Goal: Task Accomplishment & Management: Manage account settings

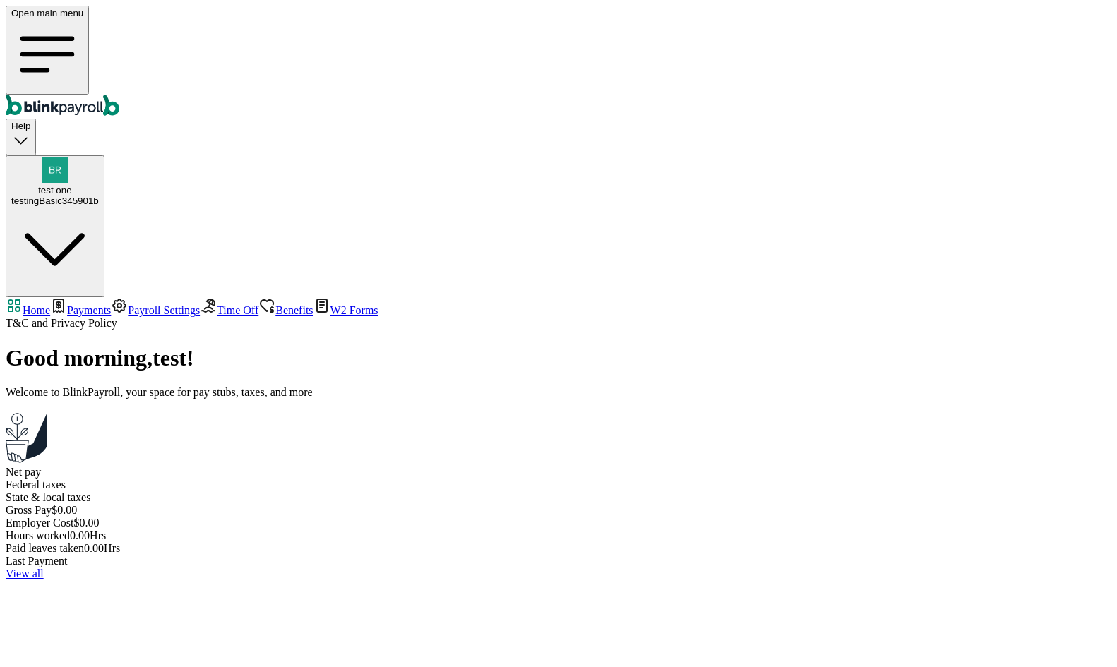
select select "2025"
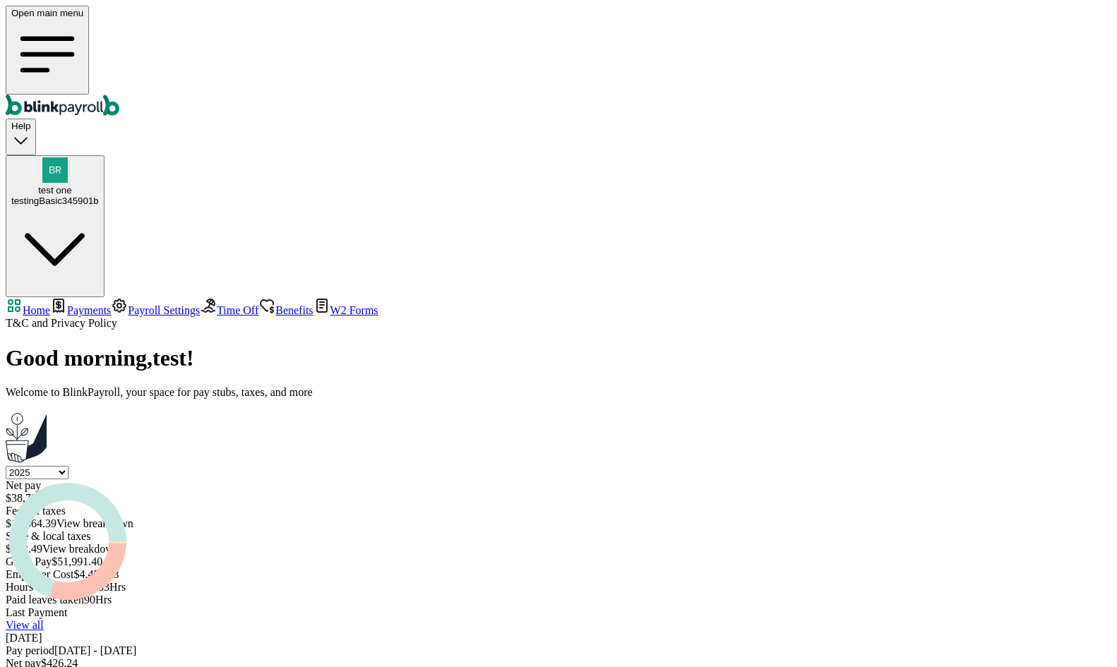
click at [94, 304] on span "Payments" at bounding box center [89, 310] width 44 height 12
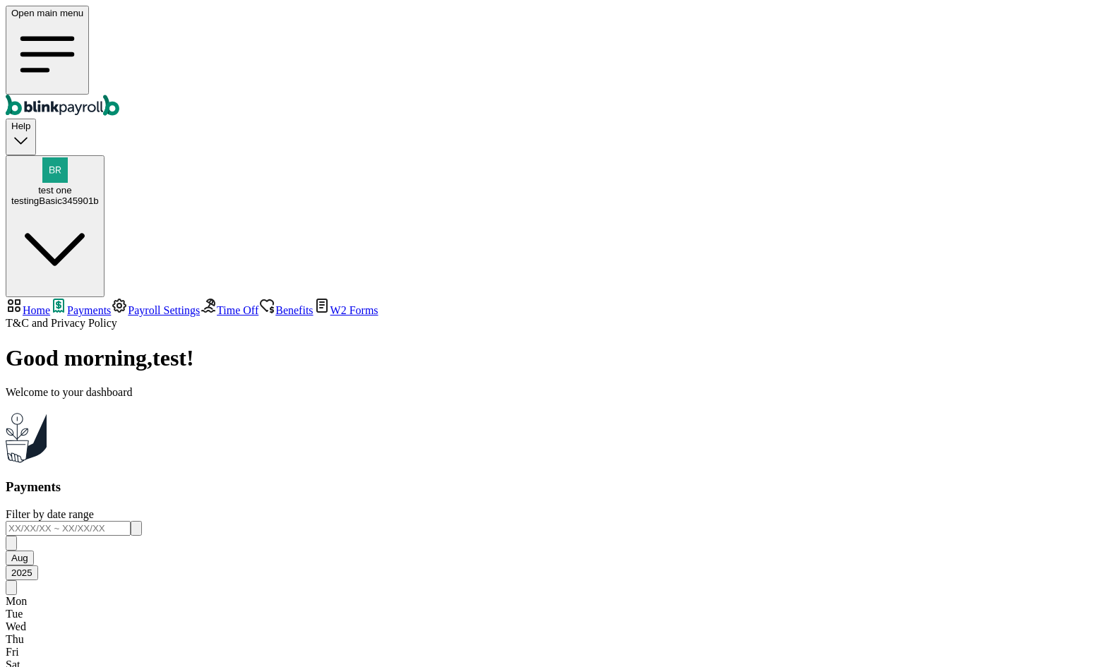
click at [50, 304] on link "Home" at bounding box center [28, 310] width 44 height 12
select select "2025"
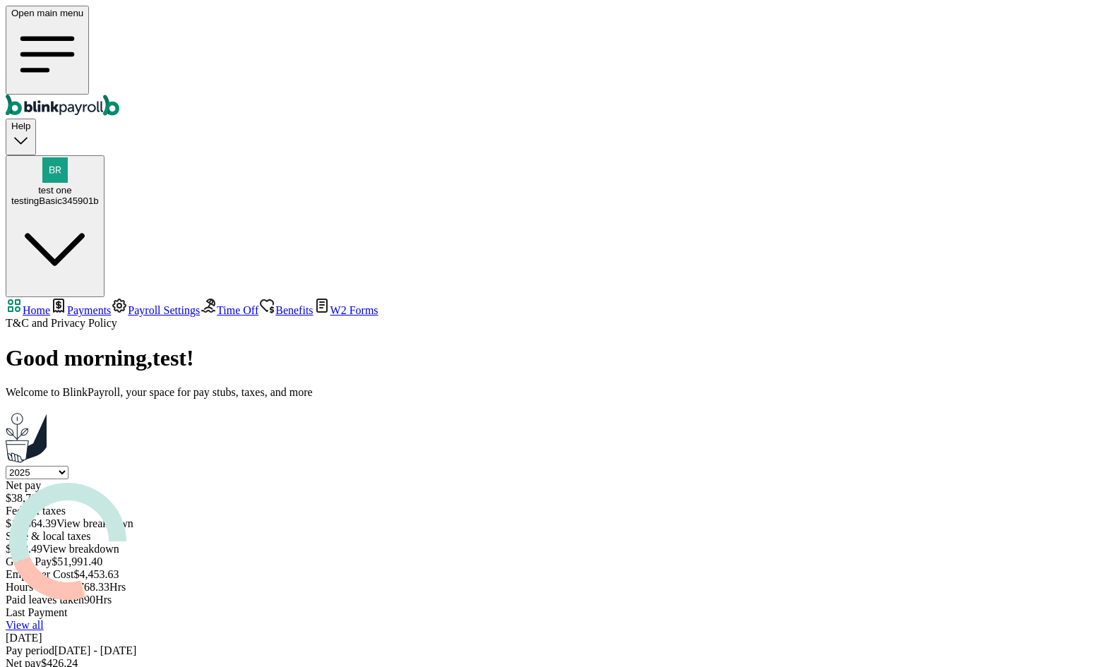
click at [103, 304] on span "Payments" at bounding box center [89, 310] width 44 height 12
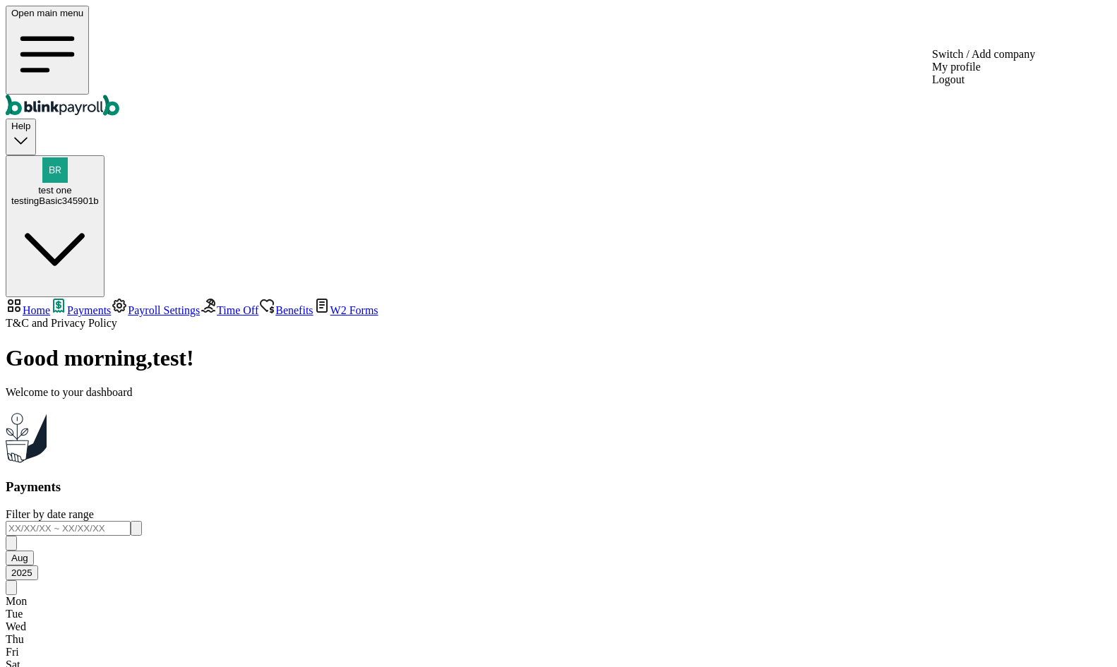
click at [71, 185] on span "test one" at bounding box center [54, 190] width 33 height 11
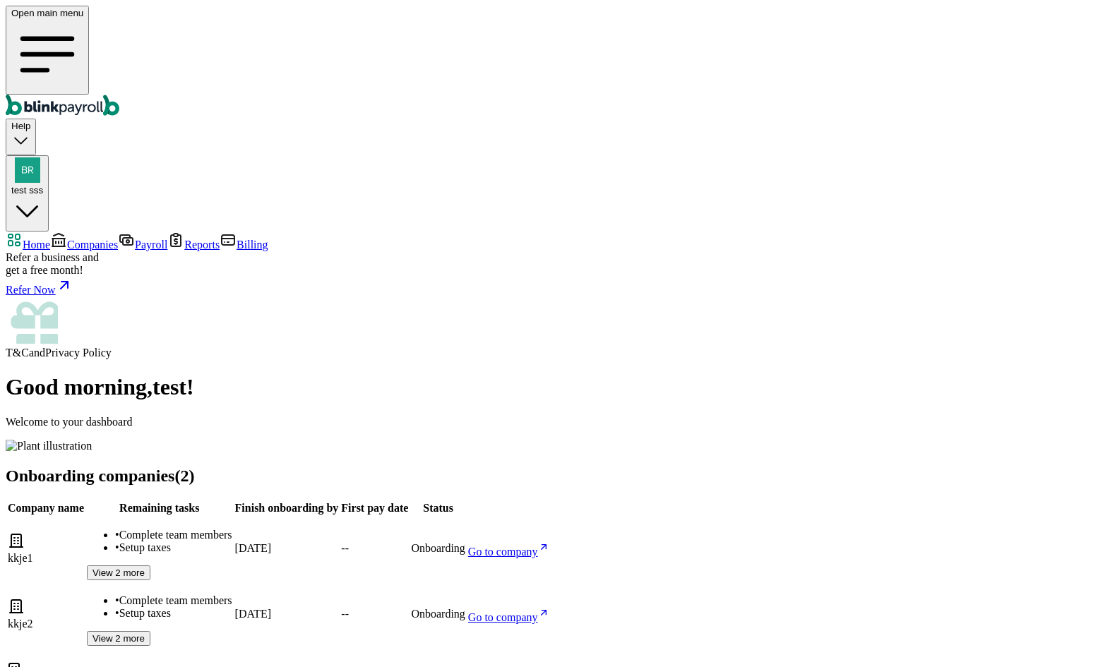
click at [538, 546] on span "Go to company" at bounding box center [503, 552] width 70 height 12
click at [110, 239] on span "Companies" at bounding box center [92, 245] width 51 height 12
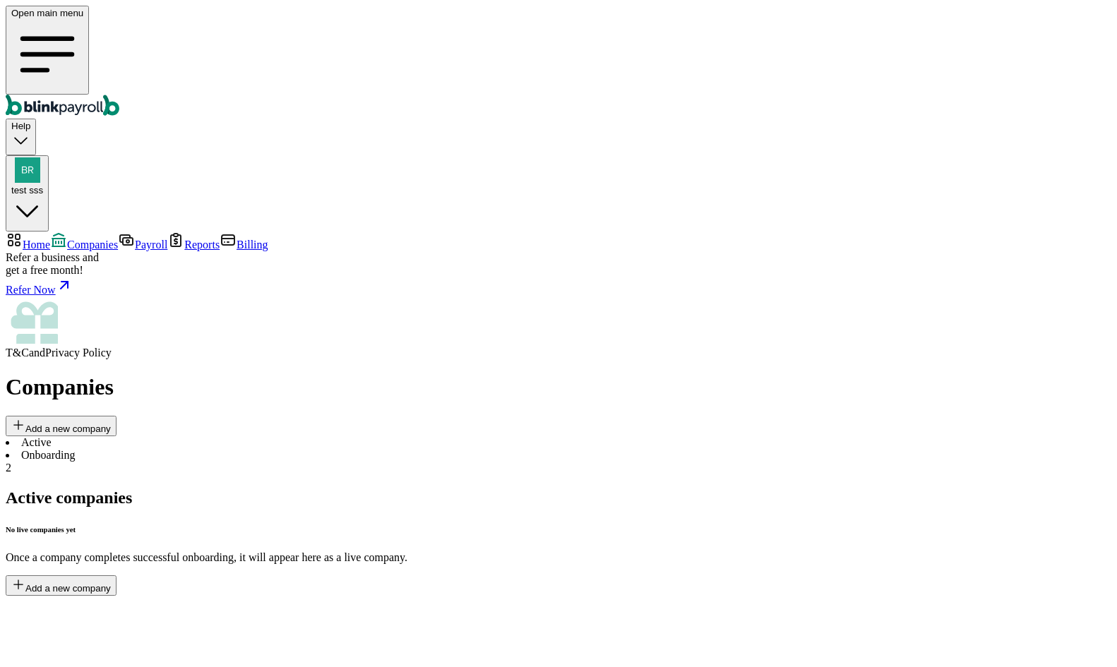
click at [316, 449] on li "Onboarding 2" at bounding box center [558, 461] width 1105 height 25
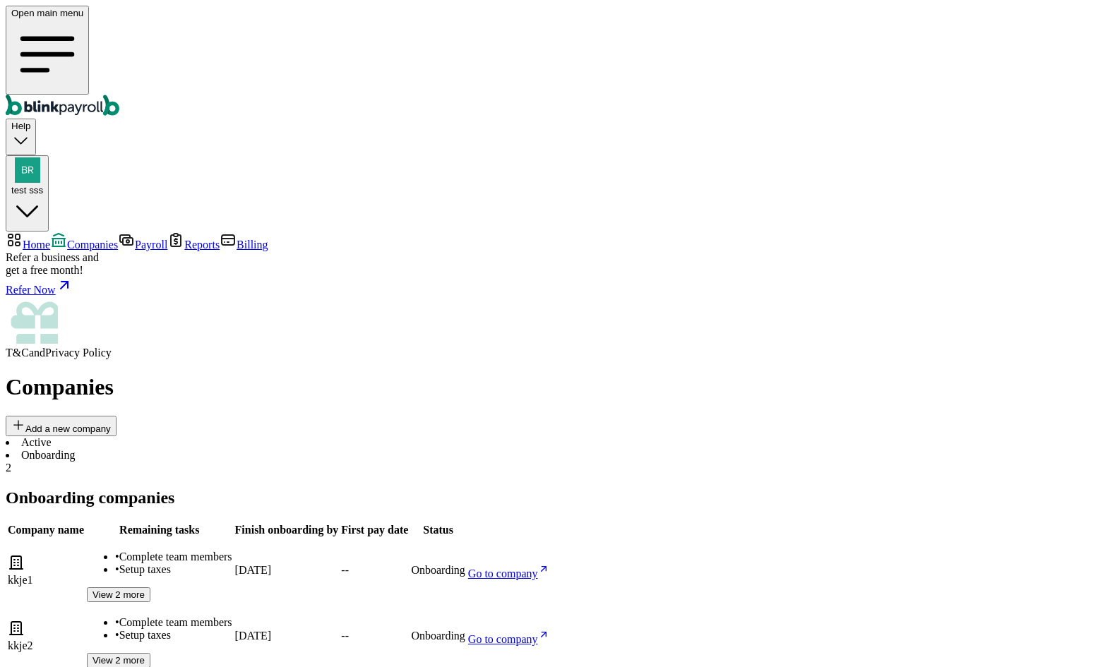
click at [549, 568] on link "Go to company" at bounding box center [508, 574] width 81 height 12
click at [549, 633] on link "Go to company" at bounding box center [508, 639] width 81 height 12
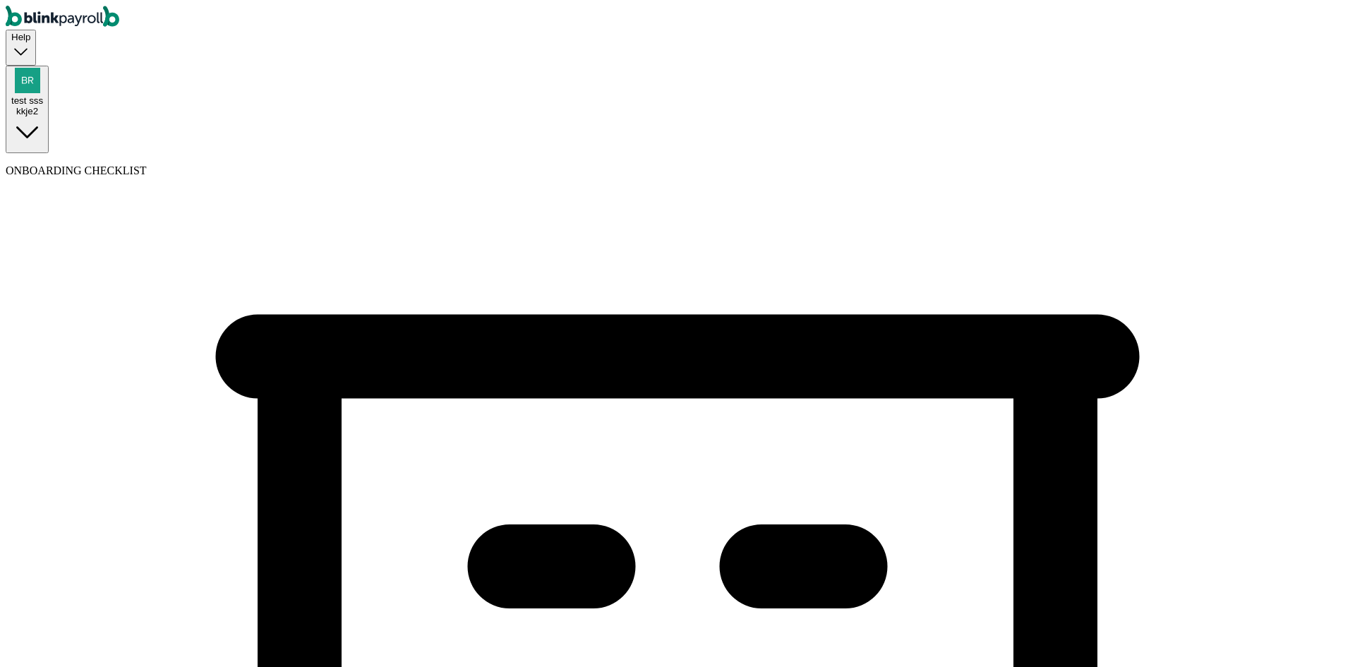
select select "C-Corporation"
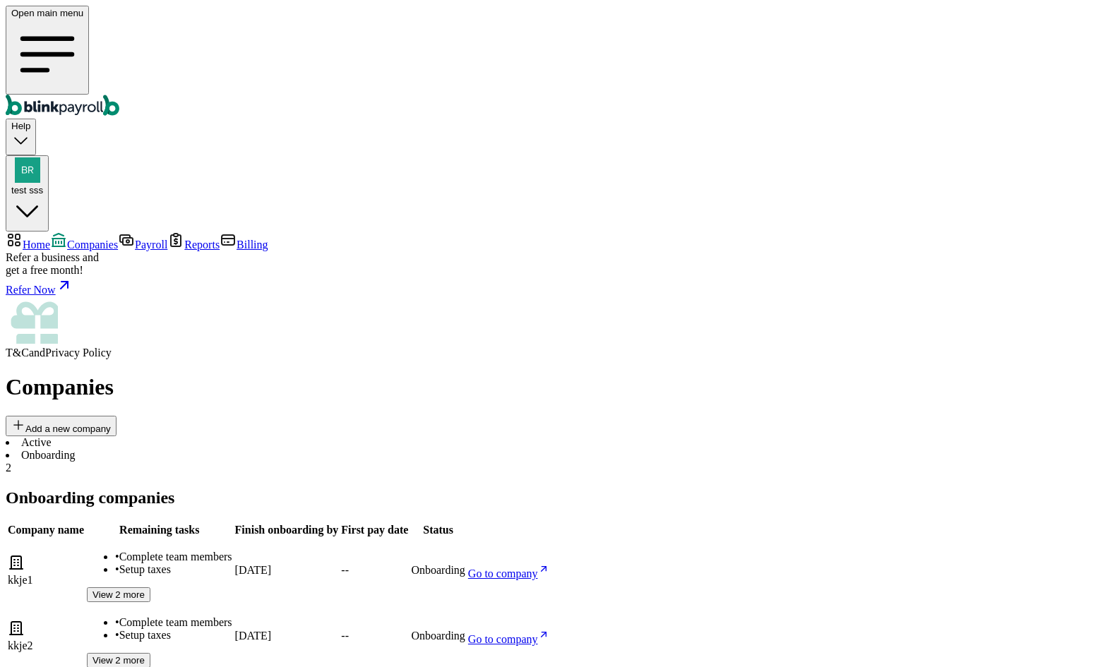
click at [538, 633] on span "Go to company" at bounding box center [503, 639] width 70 height 12
click at [538, 568] on span "Go to company" at bounding box center [503, 574] width 70 height 12
click at [538, 633] on span "Go to company" at bounding box center [503, 639] width 70 height 12
click at [538, 568] on span "Go to company" at bounding box center [503, 574] width 70 height 12
click at [43, 157] on div "test sss" at bounding box center [27, 176] width 32 height 38
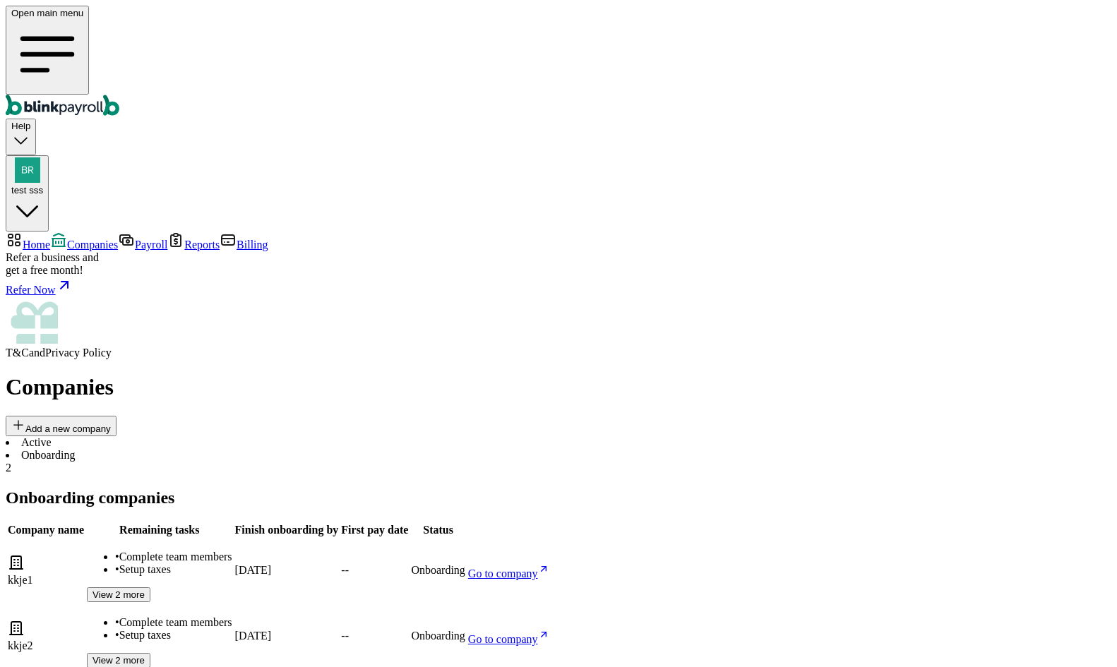
click at [383, 374] on div "Companies Add a new company" at bounding box center [558, 404] width 1105 height 61
click at [391, 374] on div "Companies Add a new company" at bounding box center [558, 404] width 1105 height 61
click at [233, 539] on td "• Complete team members • Setup taxes View 2 more" at bounding box center [159, 571] width 147 height 64
click at [145, 589] on span "View 2 more" at bounding box center [118, 594] width 52 height 11
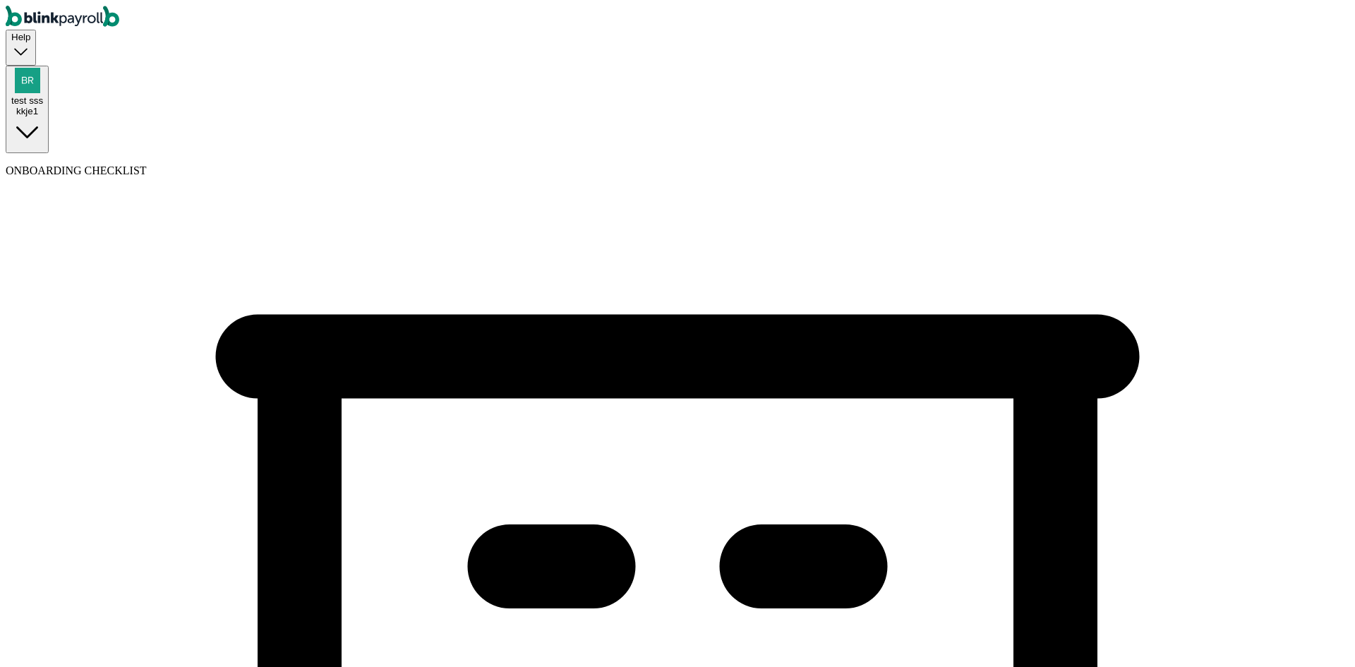
select select "Limited Liability Company (LLC)"
select select "Hospitality or Accommodation"
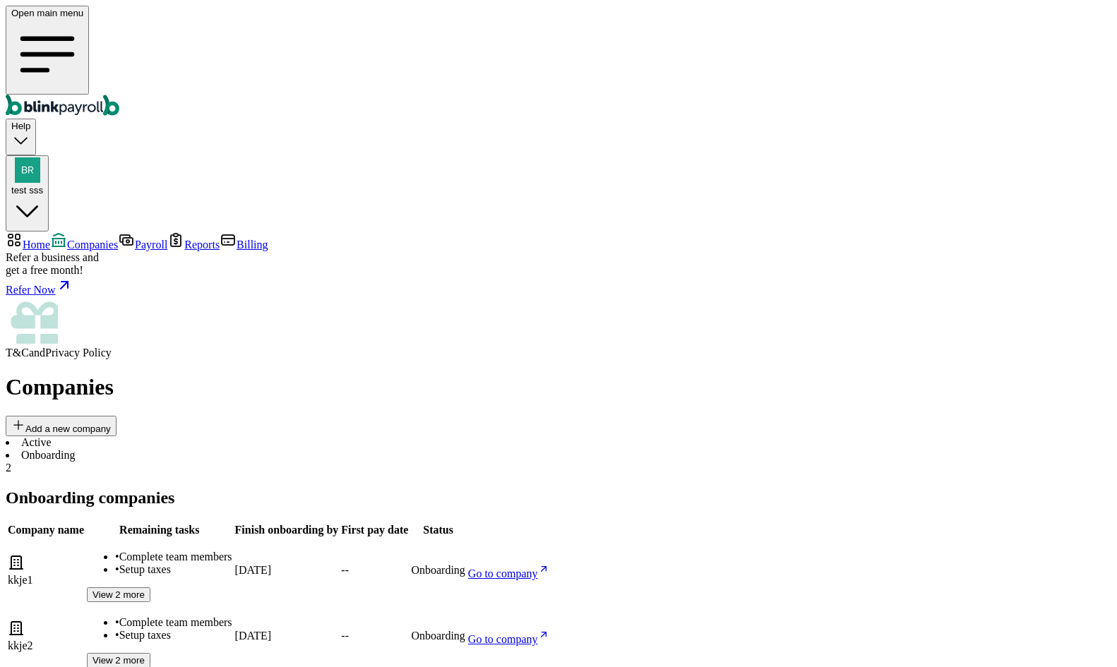
click at [549, 568] on link "Go to company" at bounding box center [508, 574] width 81 height 12
click at [549, 633] on link "Go to company" at bounding box center [508, 639] width 81 height 12
click at [538, 568] on span "Go to company" at bounding box center [503, 574] width 70 height 12
click at [135, 239] on span "Payroll" at bounding box center [151, 245] width 32 height 12
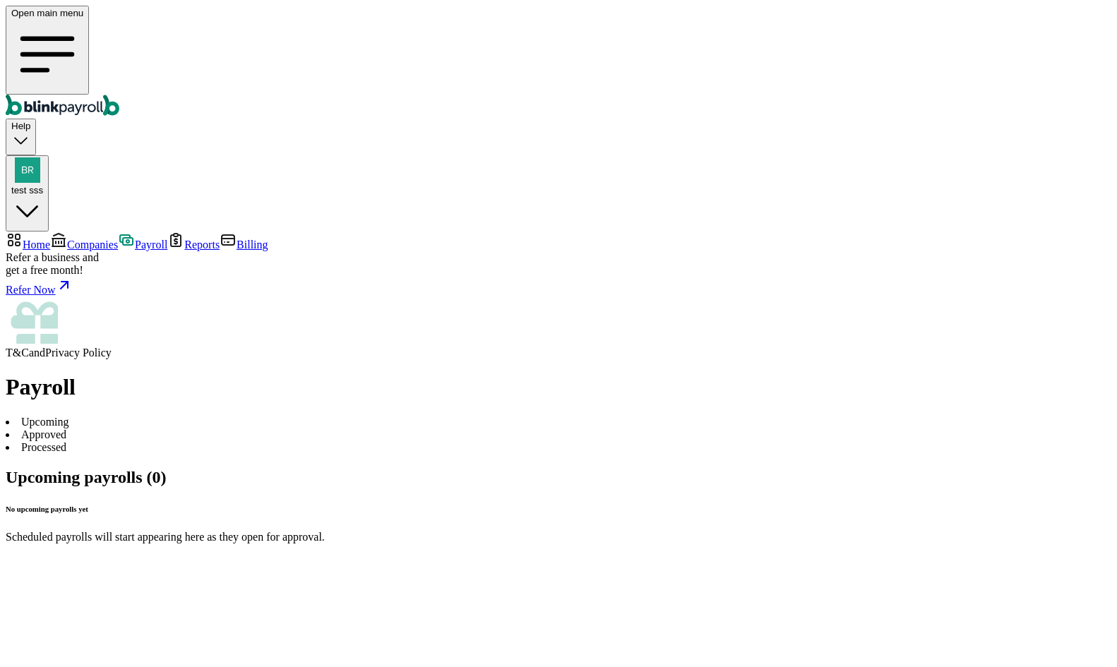
click at [302, 428] on li "Approved" at bounding box center [558, 434] width 1105 height 13
click at [404, 441] on li "Processed" at bounding box center [558, 447] width 1105 height 13
click at [251, 416] on li "Upcoming" at bounding box center [558, 422] width 1105 height 13
click at [111, 239] on span "Companies" at bounding box center [92, 245] width 51 height 12
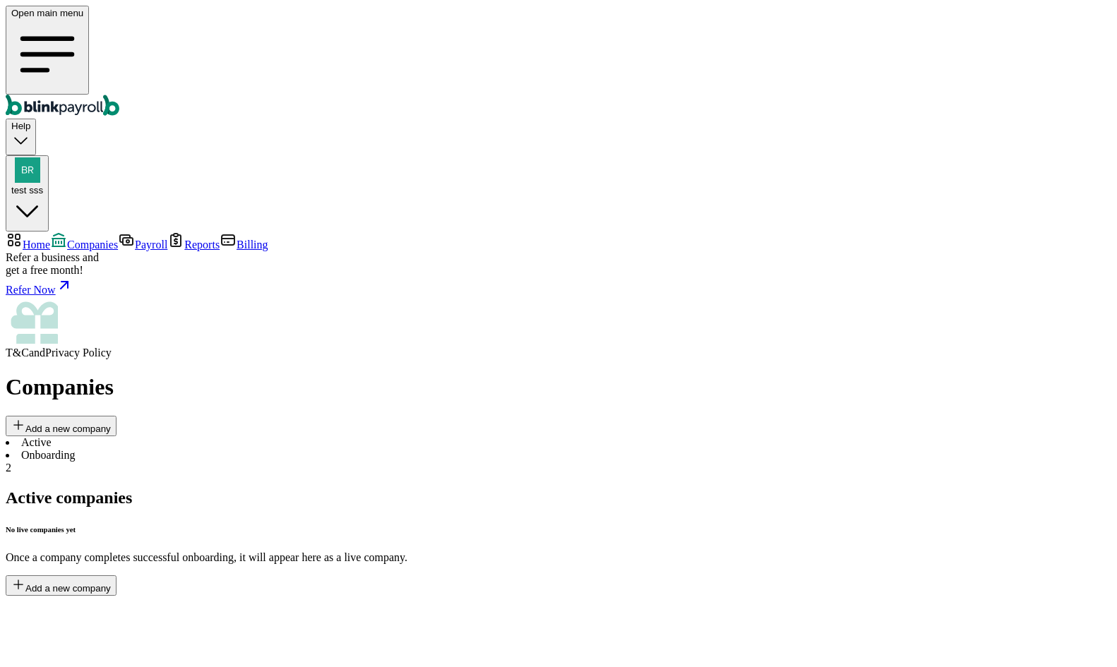
click at [50, 239] on span "Home" at bounding box center [37, 245] width 28 height 12
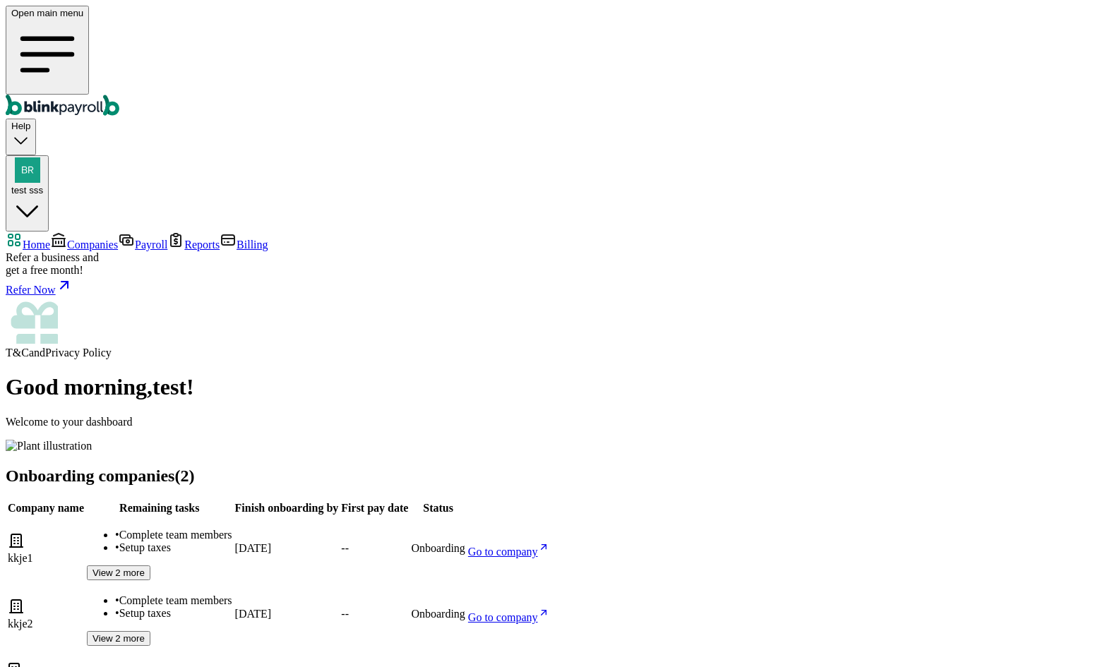
click at [538, 546] on span "Go to company" at bounding box center [503, 552] width 70 height 12
click at [538, 611] on span "Go to company" at bounding box center [503, 617] width 70 height 12
click at [43, 157] on div "test sss" at bounding box center [27, 176] width 32 height 38
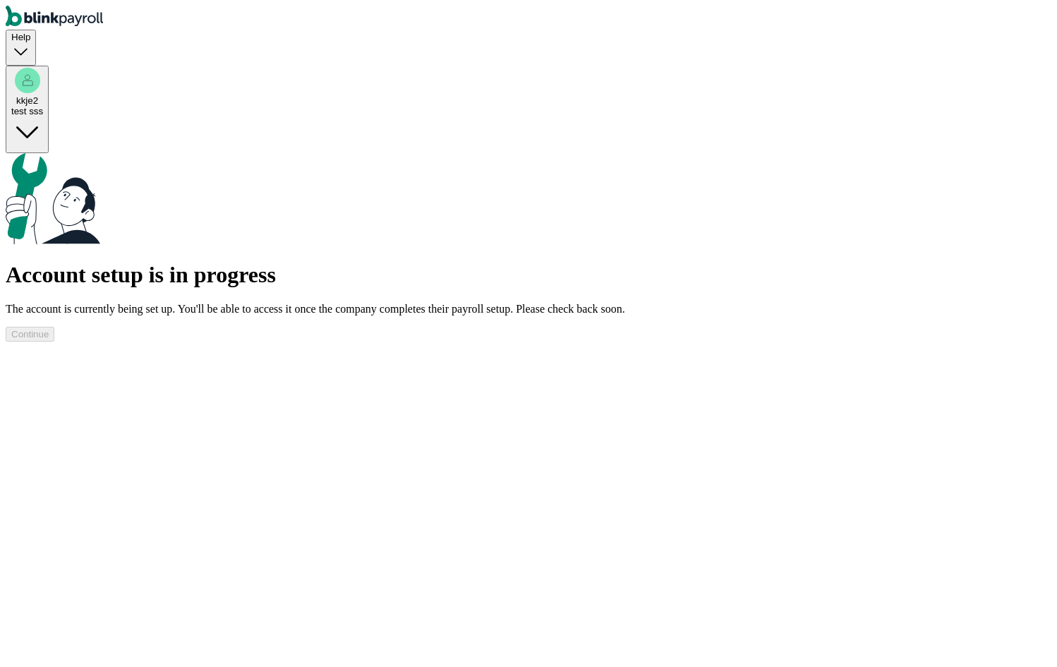
click at [495, 265] on div "Account setup is in progress The account is currently being set up. You'll be a…" at bounding box center [529, 247] width 1046 height 189
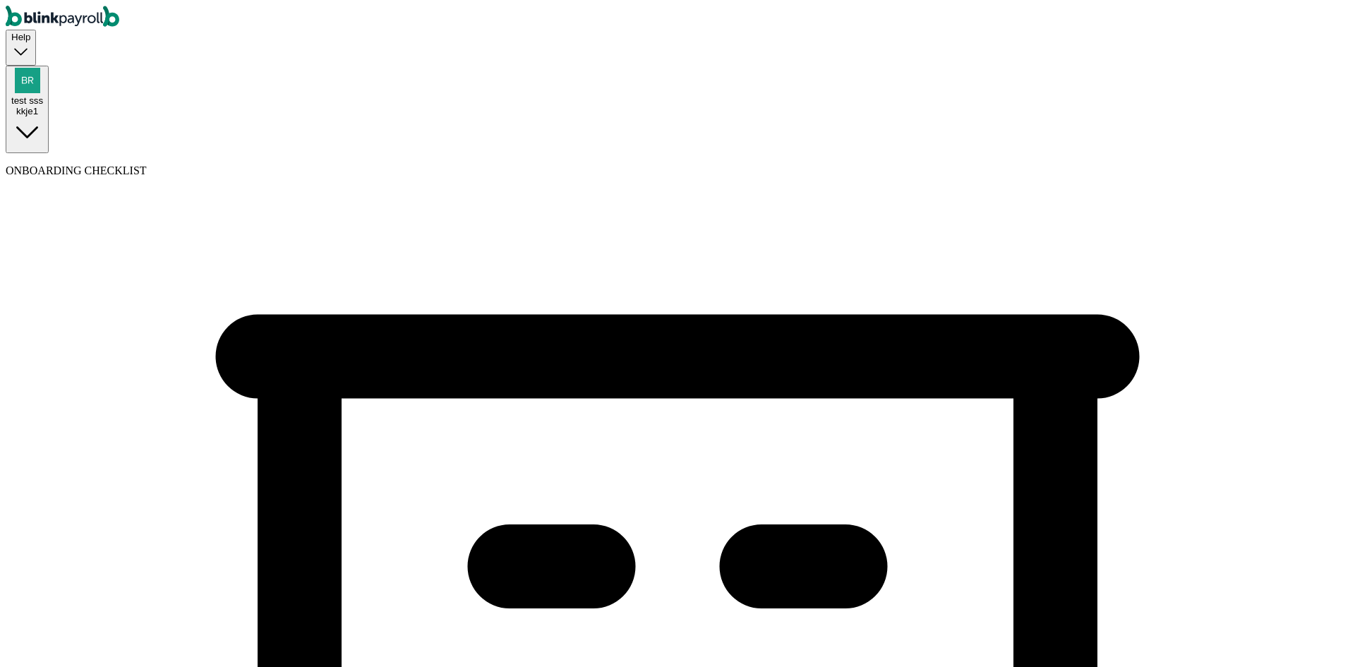
select select "Limited Liability Company (LLC)"
select select "Hospitality or Accommodation"
select select "Limited Liability Company (LLC)"
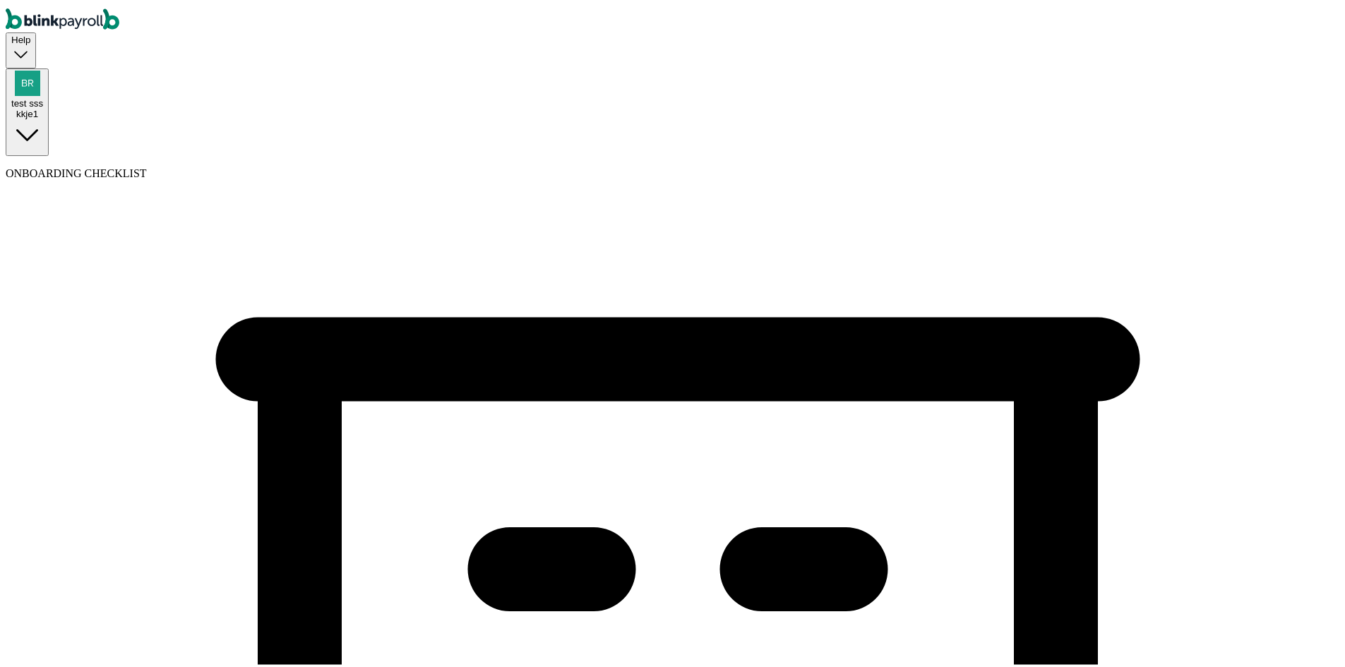
select select "Hospitality or Accommodation"
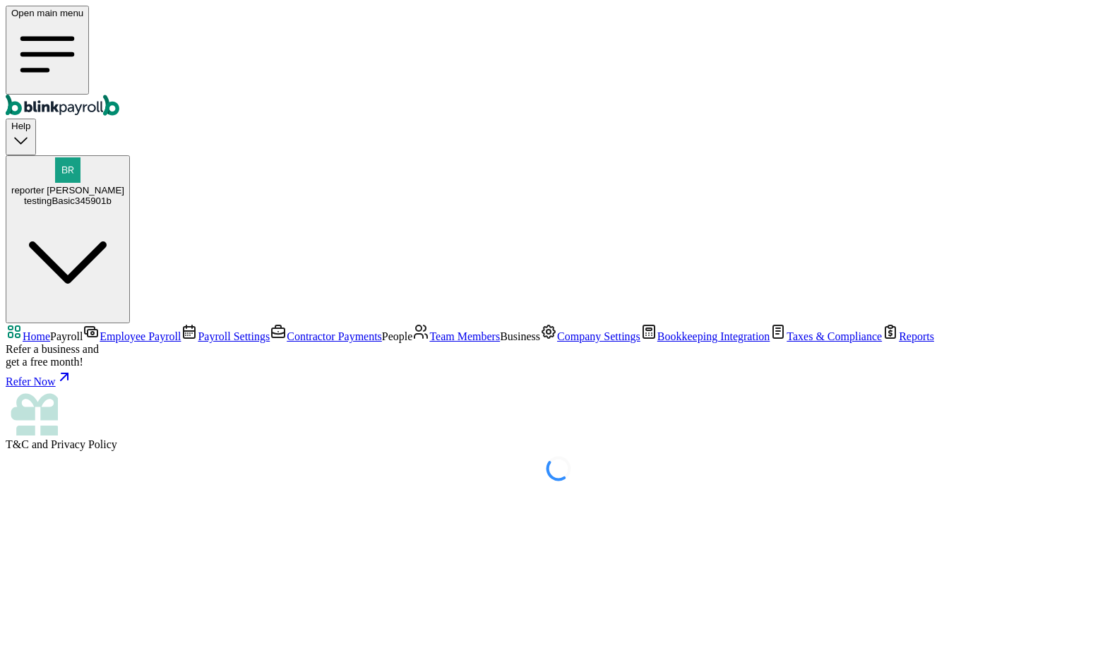
click at [114, 330] on span "Employee Payroll" at bounding box center [140, 336] width 81 height 12
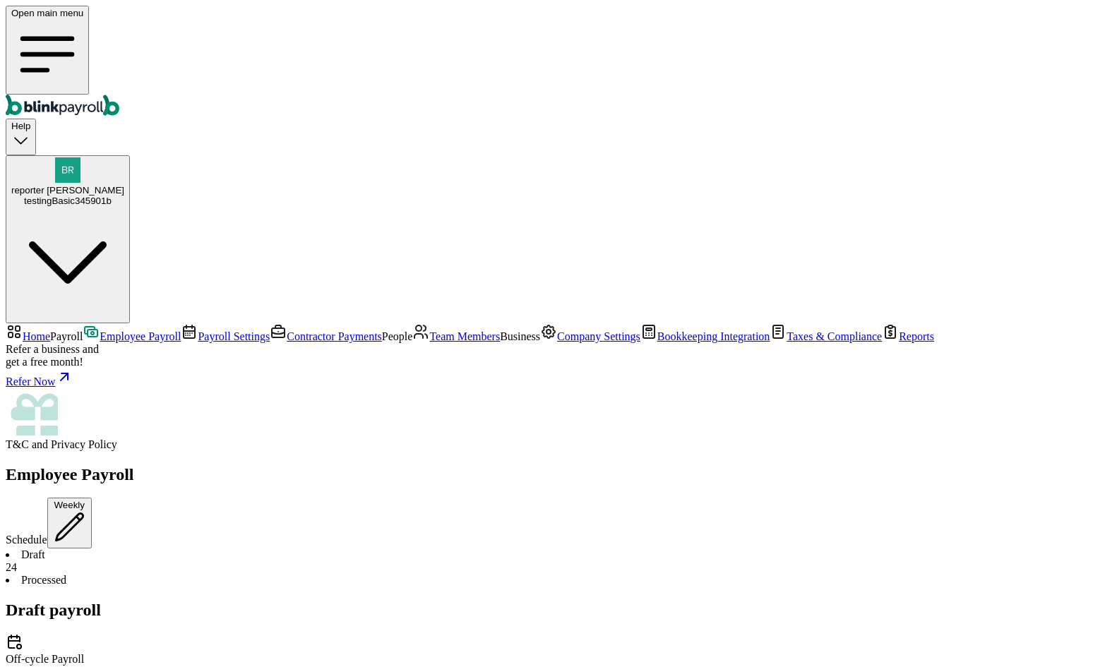
click at [316, 574] on li "Processed" at bounding box center [558, 580] width 1105 height 13
click at [250, 548] on li "Draft 24" at bounding box center [558, 560] width 1105 height 25
click at [270, 330] on link "Contractor Payments" at bounding box center [326, 336] width 112 height 12
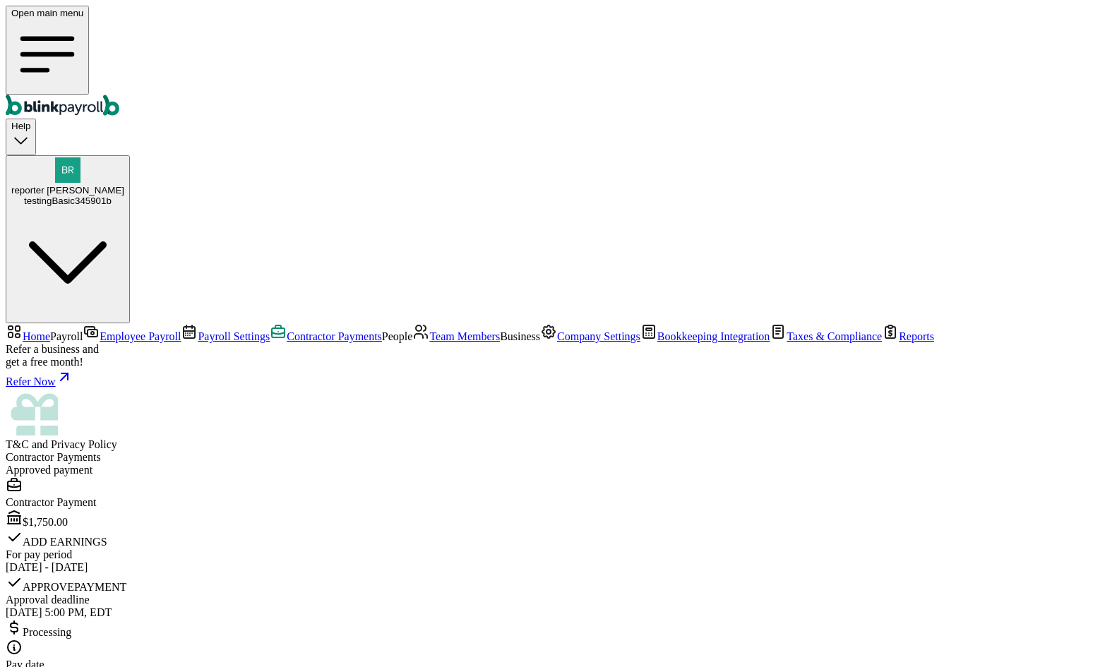
click at [121, 330] on link "Employee Payroll" at bounding box center [132, 336] width 98 height 12
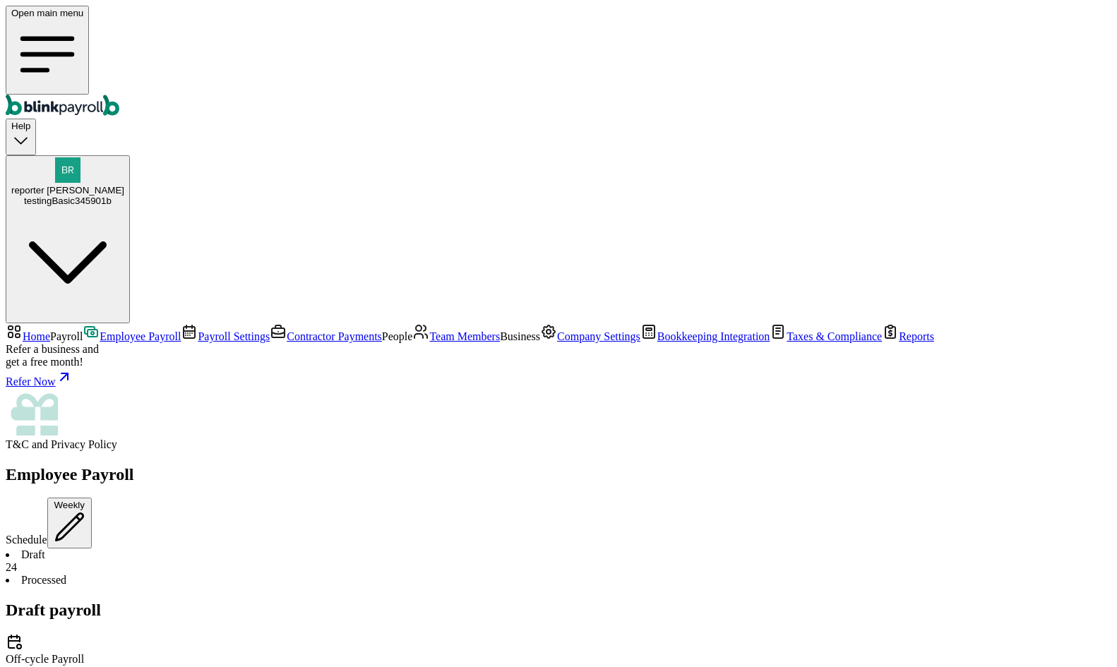
click at [124, 196] on div "testingBasic345901b" at bounding box center [67, 201] width 113 height 11
